Goal: Find specific page/section: Find specific page/section

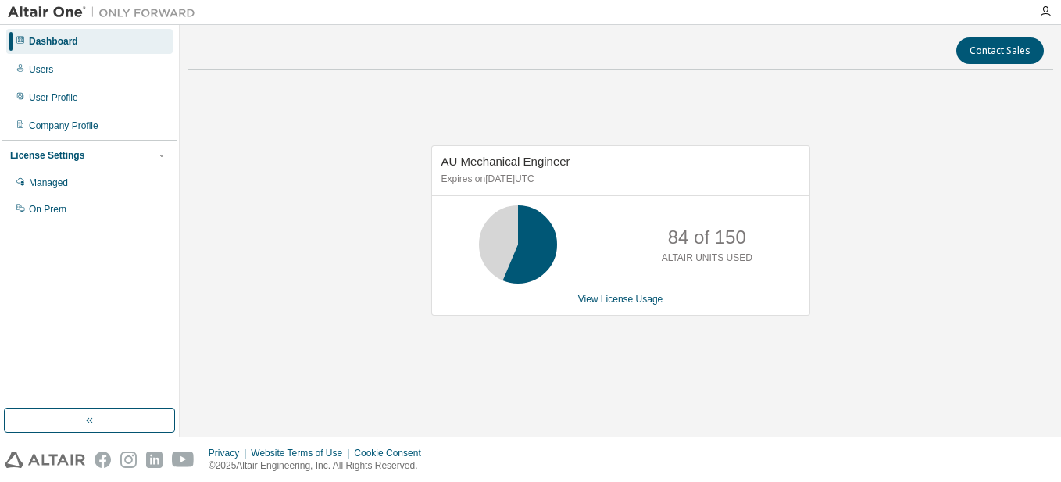
click at [709, 406] on div "Contact Sales AU Mechanical Engineer Expires on [DATE] UTC 84 of 150 ALTAIR UNI…" at bounding box center [620, 231] width 866 height 396
